Goal: Task Accomplishment & Management: Complete application form

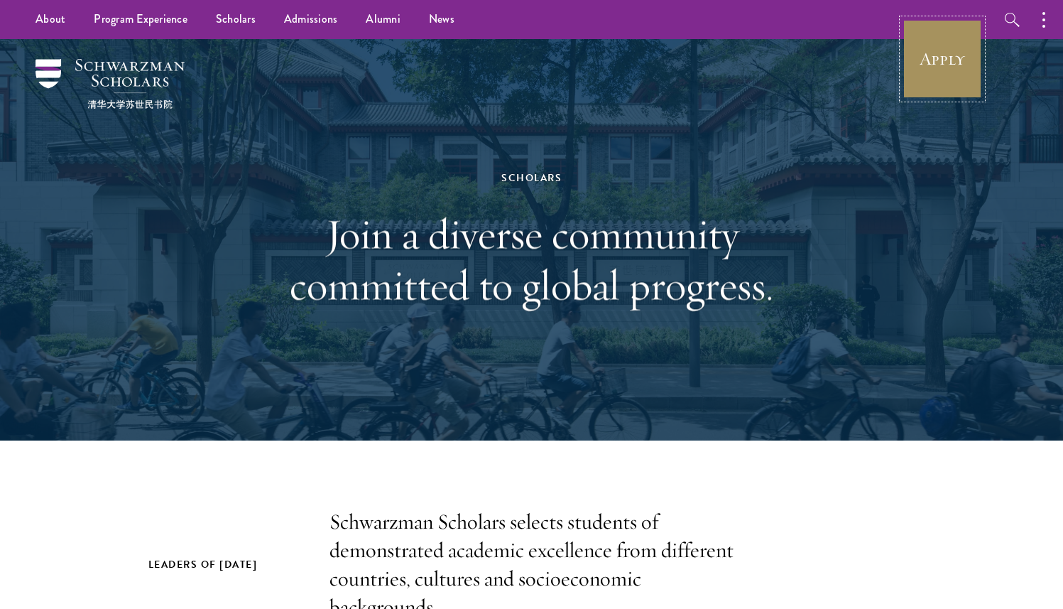
click at [924, 74] on link "Apply" at bounding box center [943, 59] width 80 height 80
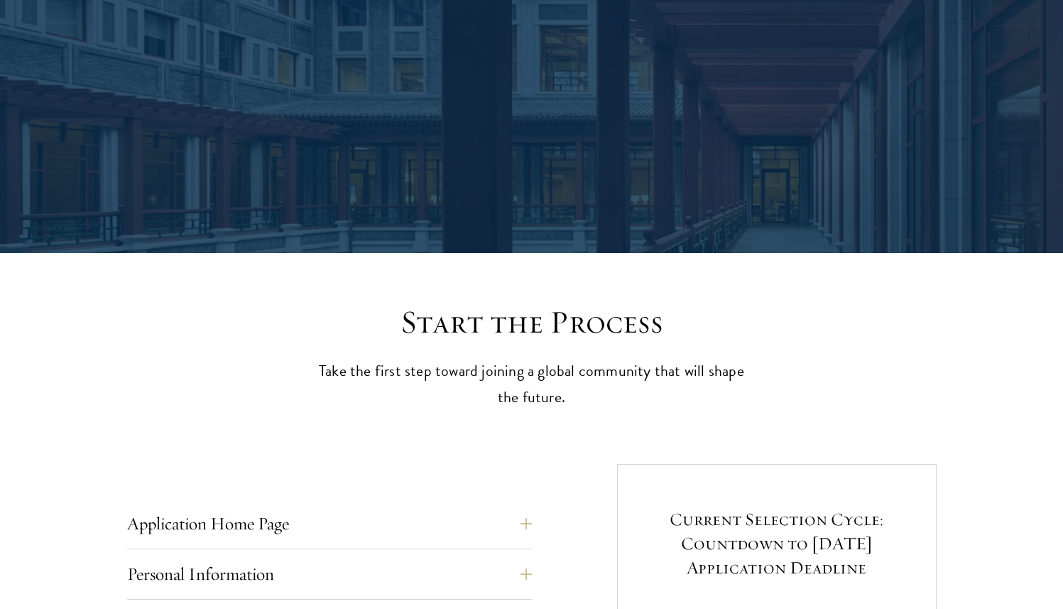
scroll to position [668, 0]
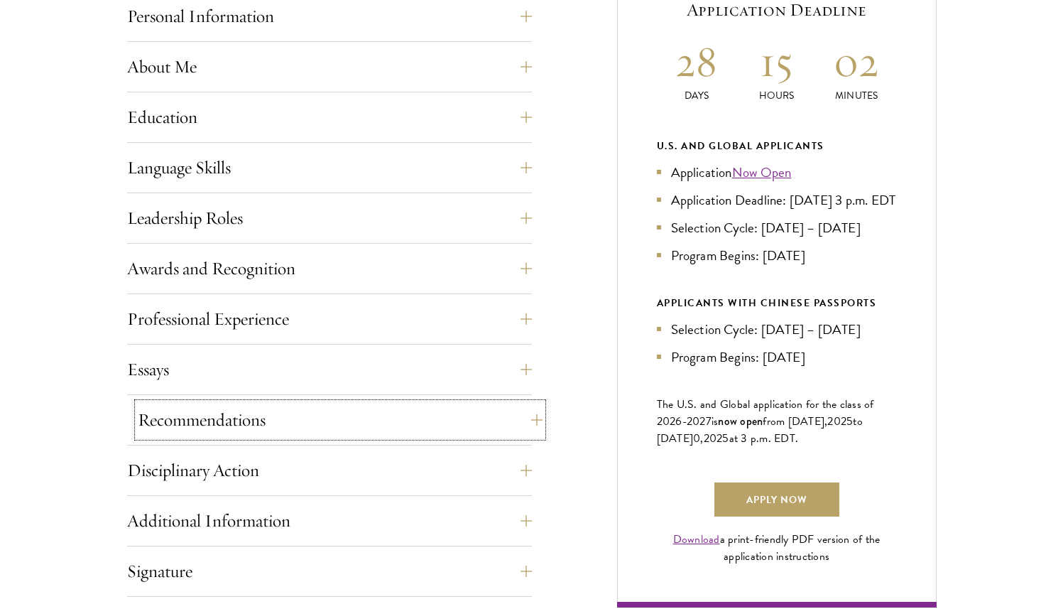
click at [266, 418] on button "Recommendations" at bounding box center [340, 420] width 405 height 34
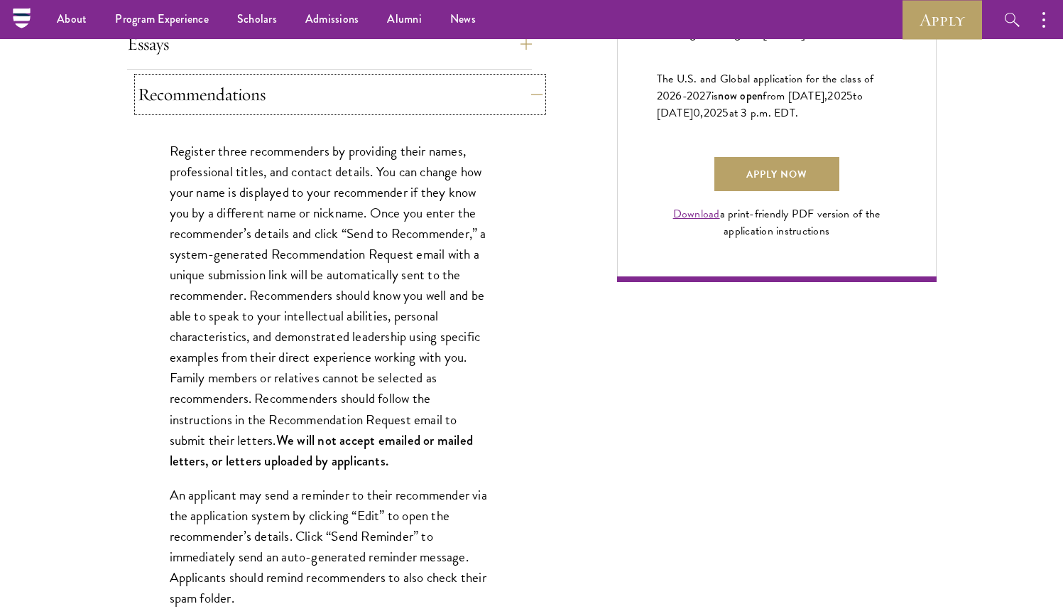
scroll to position [992, 0]
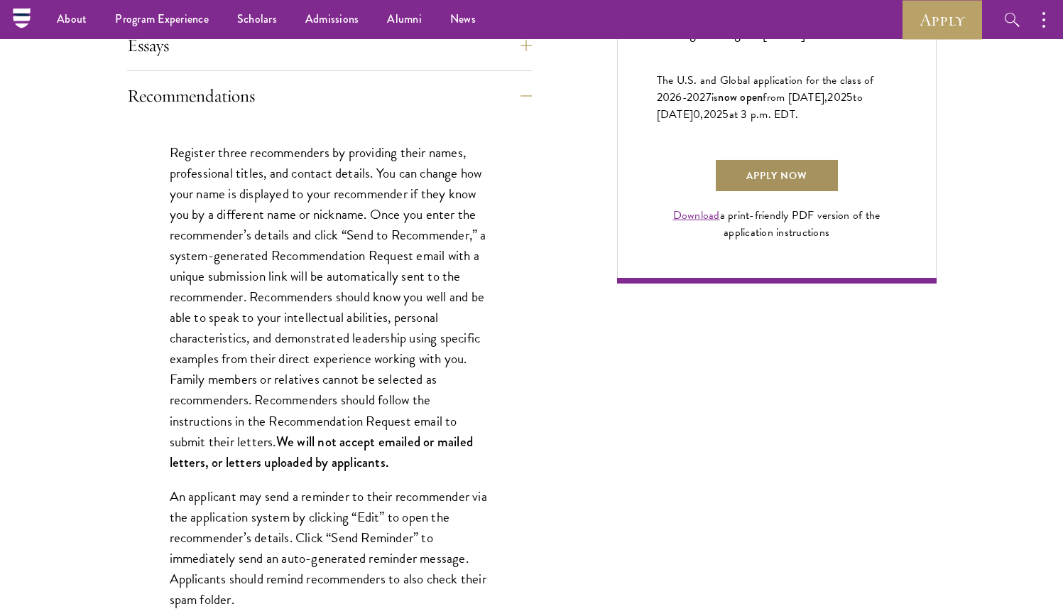
click at [777, 192] on link "Apply Now" at bounding box center [776, 175] width 125 height 34
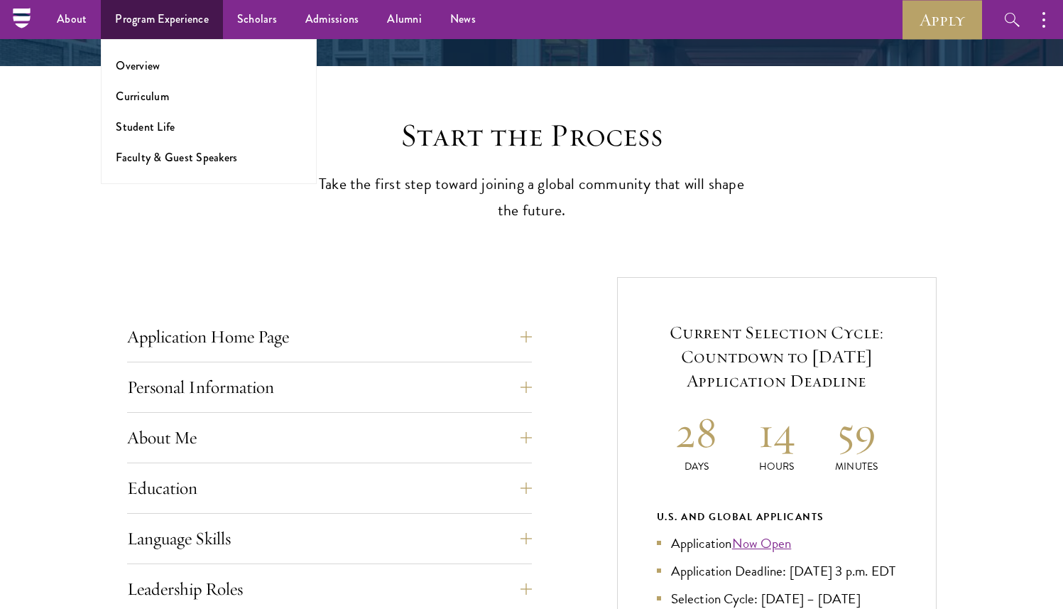
scroll to position [0, 0]
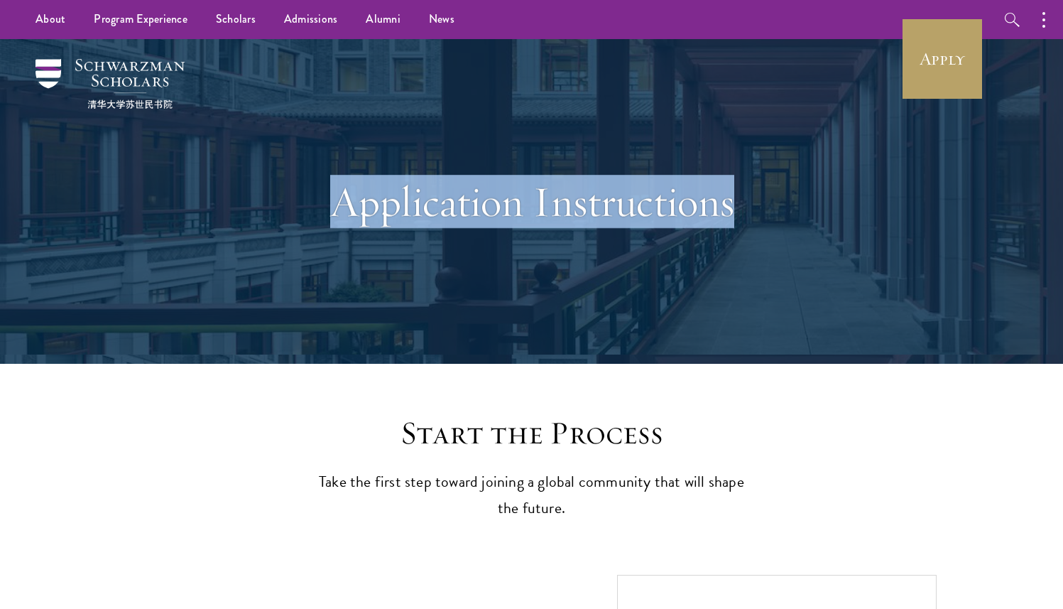
drag, startPoint x: 58, startPoint y: 56, endPoint x: 198, endPoint y: 94, distance: 145.1
click at [198, 94] on header "Application Instructions" at bounding box center [531, 201] width 1063 height 325
